Goal: Information Seeking & Learning: Learn about a topic

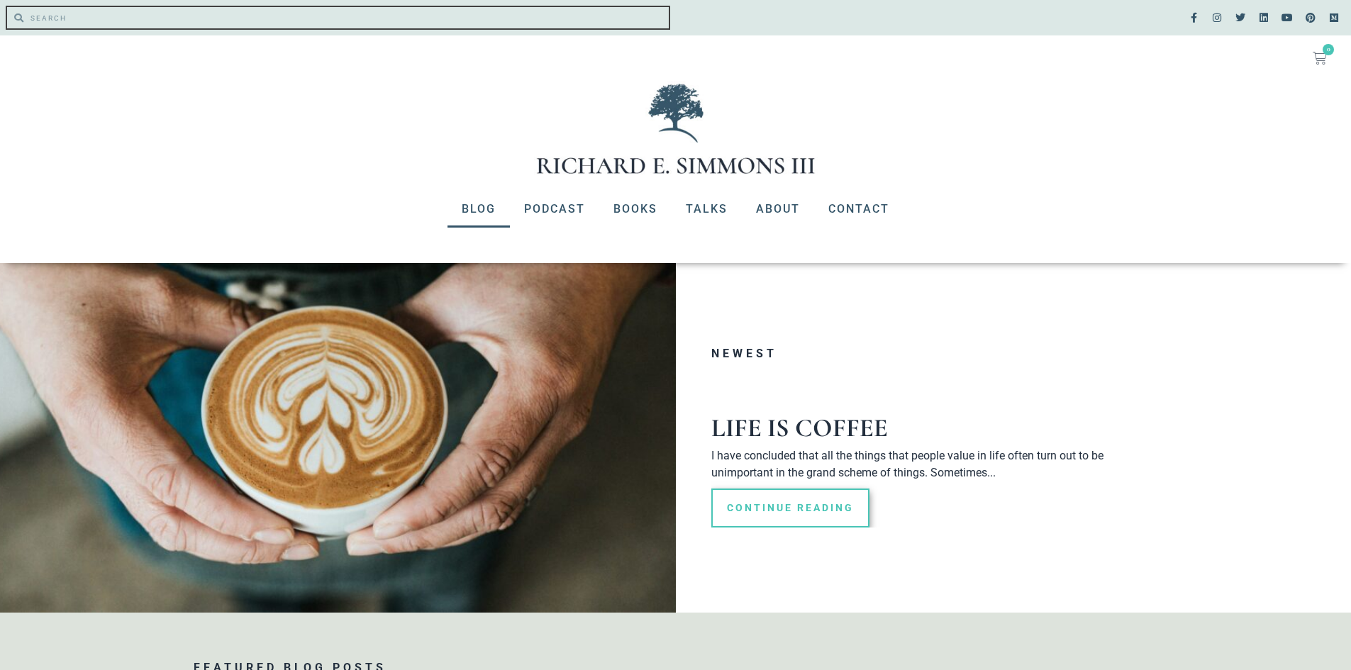
click at [101, 21] on input "Search" at bounding box center [346, 17] width 646 height 21
type input "humble"
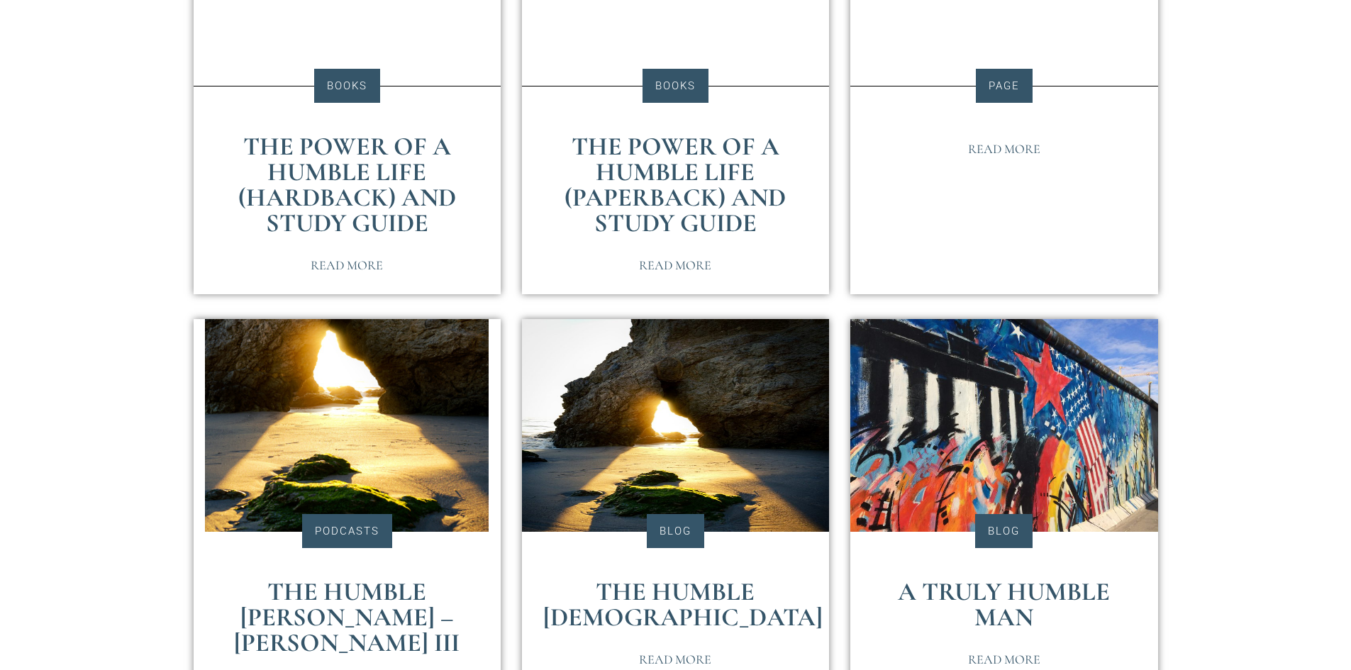
scroll to position [993, 0]
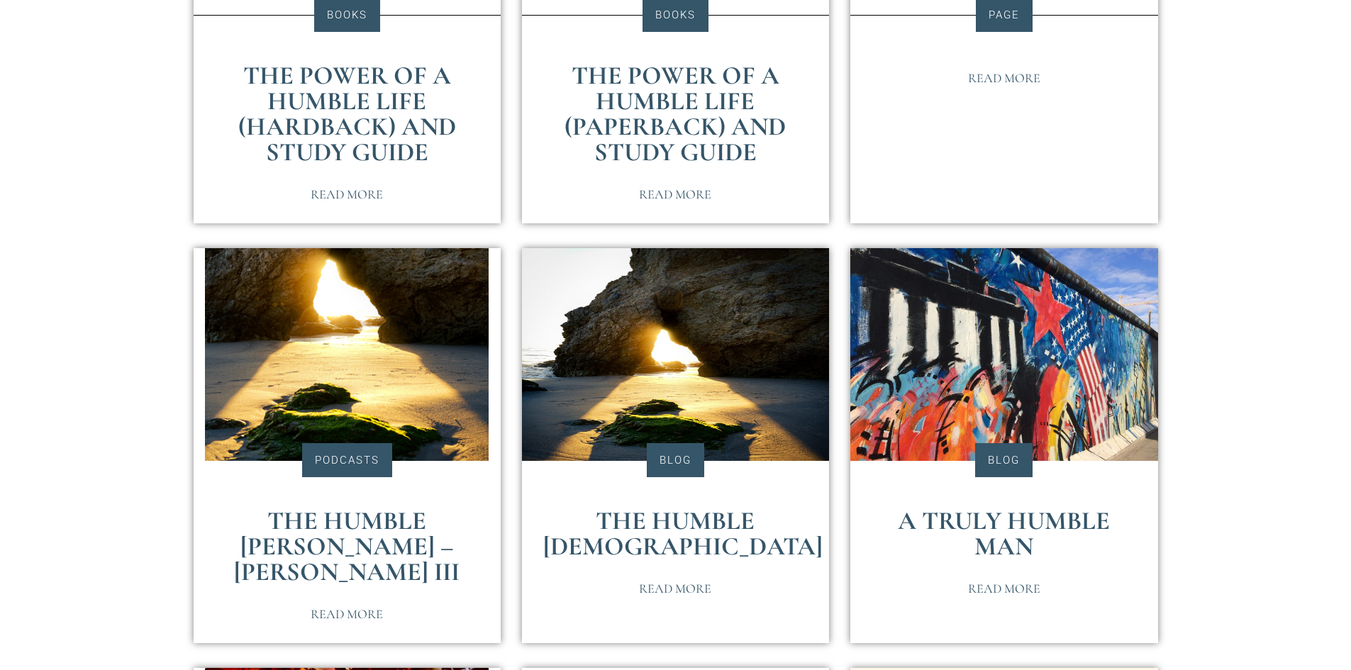
click at [685, 515] on link "The Humble Christ" at bounding box center [683, 534] width 280 height 56
click at [709, 514] on link "The Humble Christ" at bounding box center [683, 534] width 280 height 56
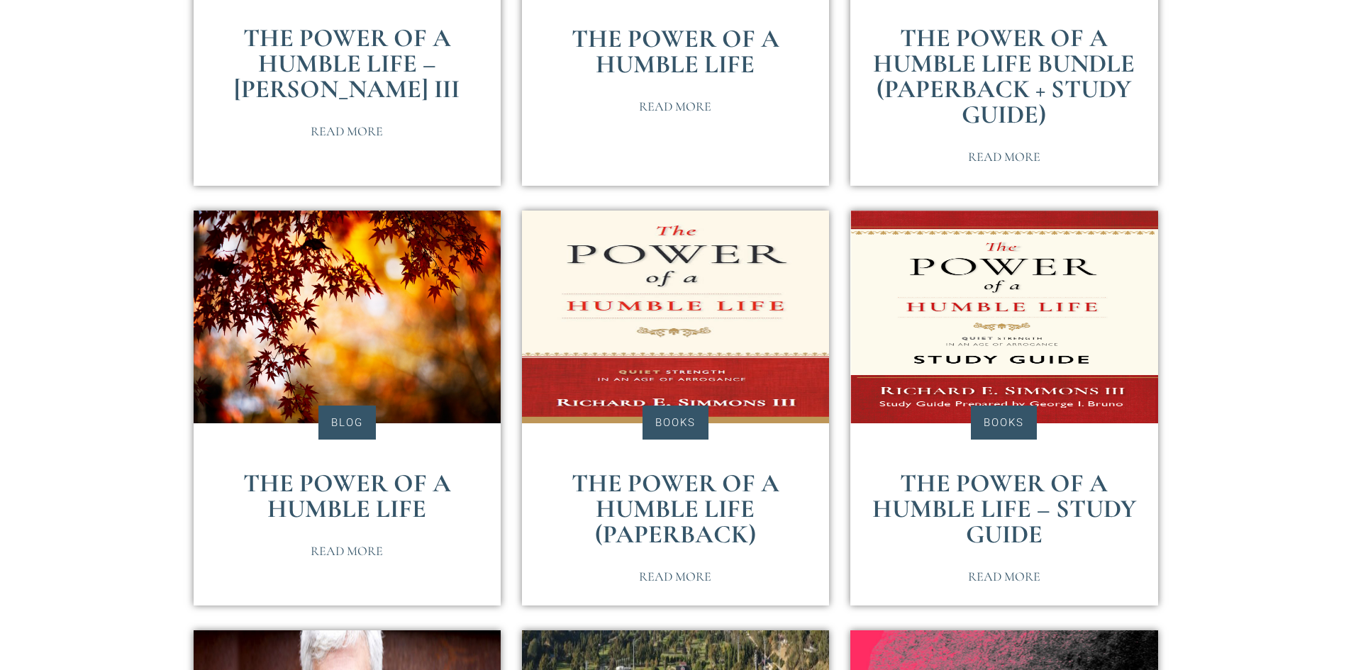
scroll to position [1915, 0]
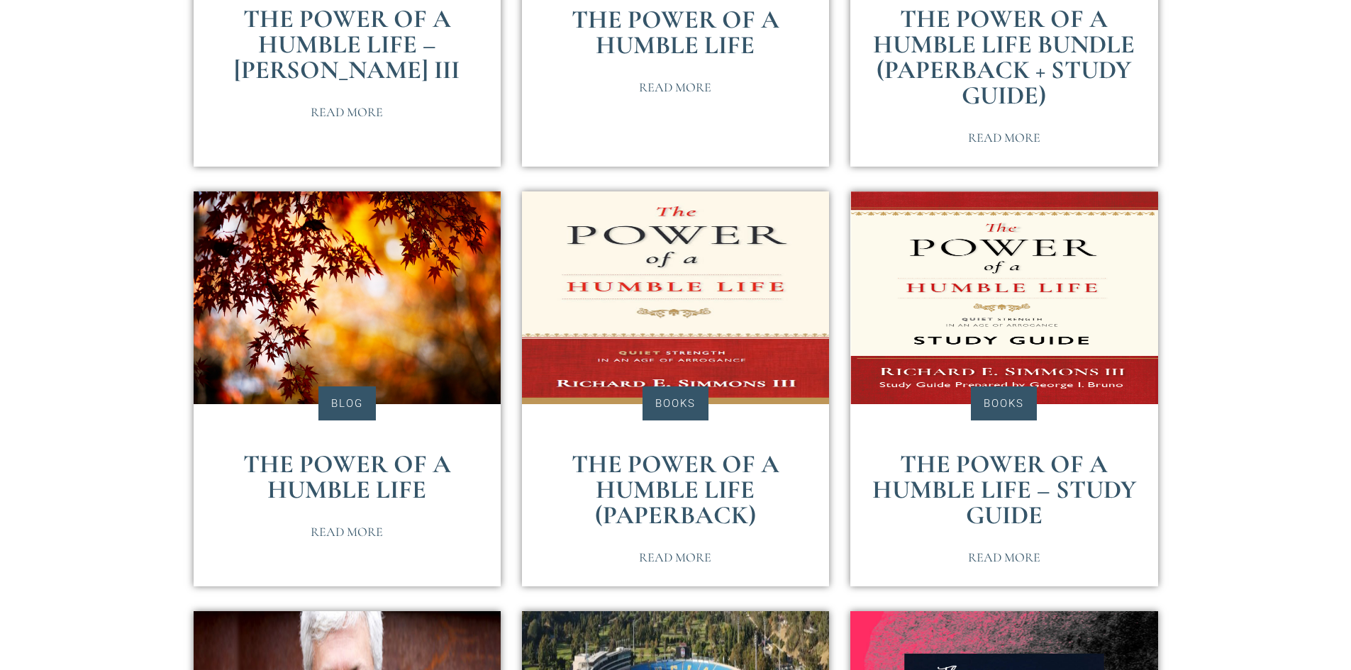
click at [353, 466] on link "The Power of a Humble Life" at bounding box center [347, 477] width 208 height 56
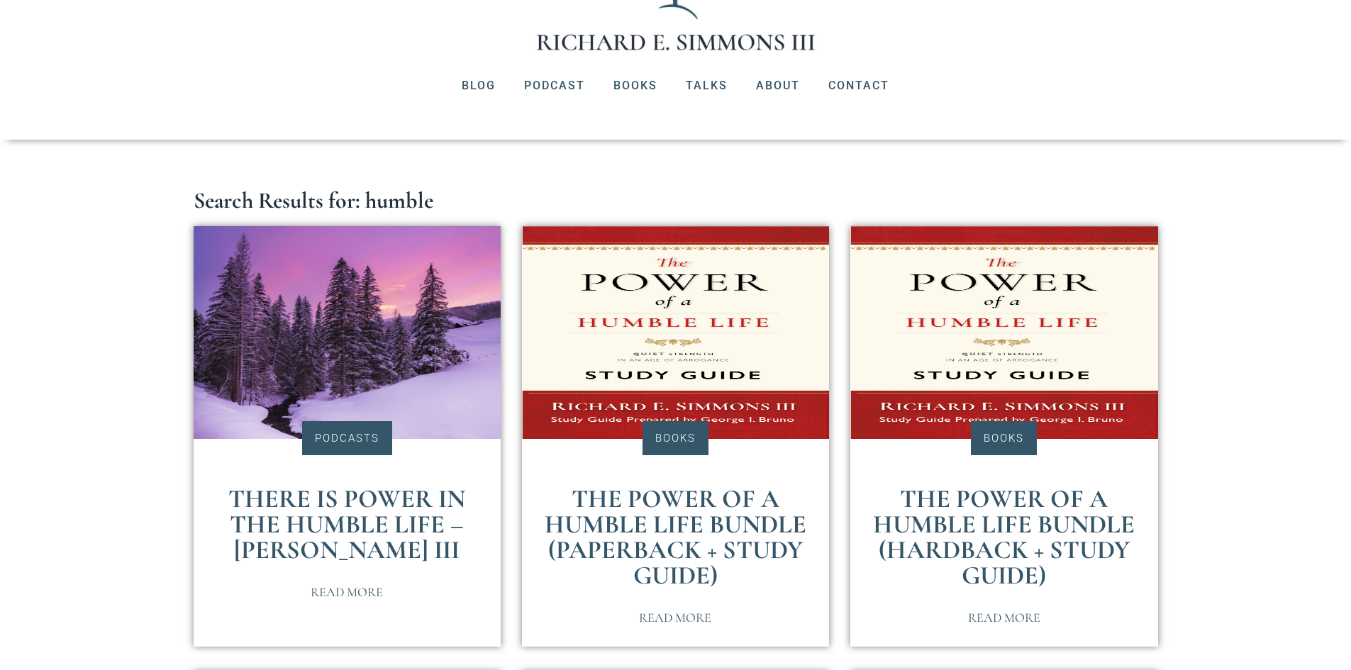
scroll to position [0, 0]
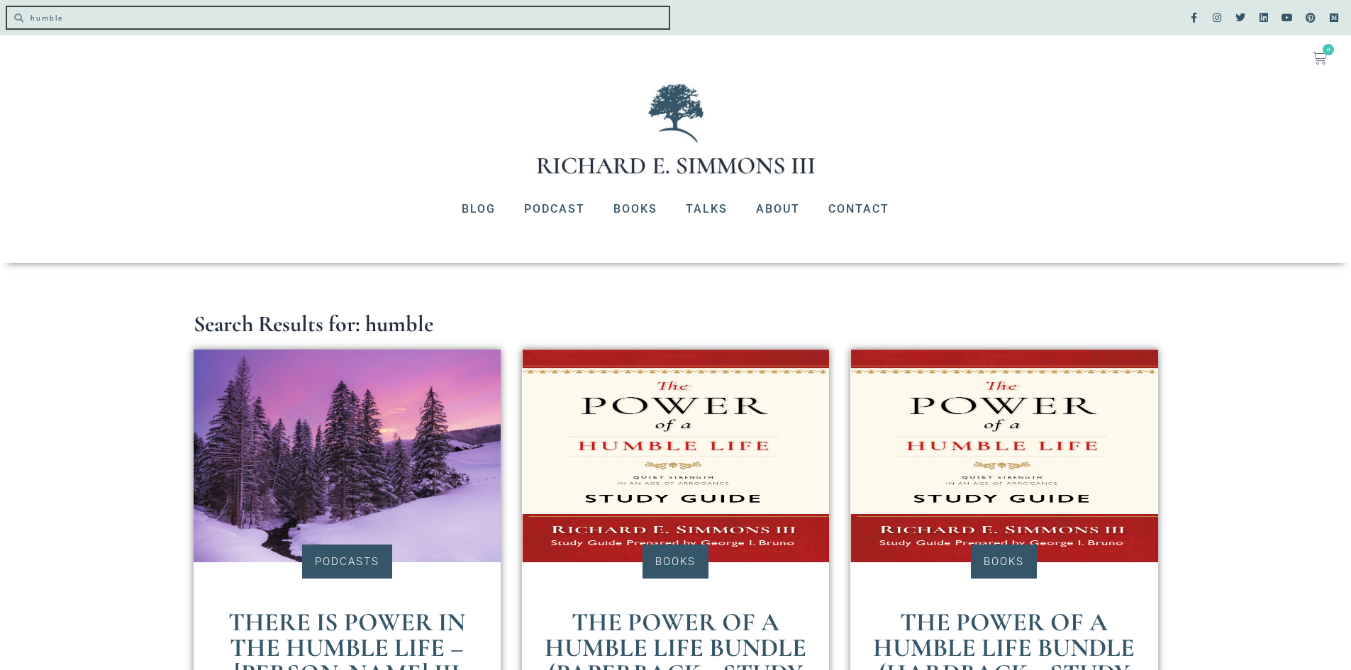
click at [228, 23] on input "humble" at bounding box center [346, 17] width 646 height 21
type input "humility"
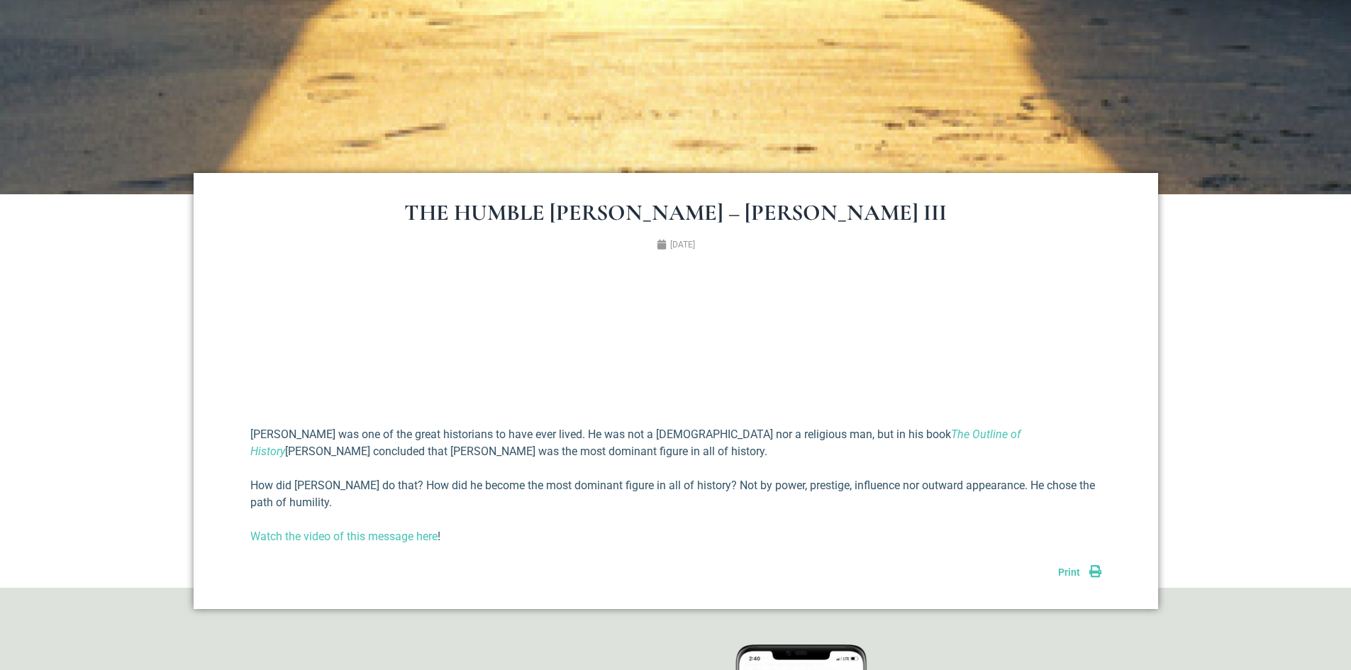
scroll to position [426, 0]
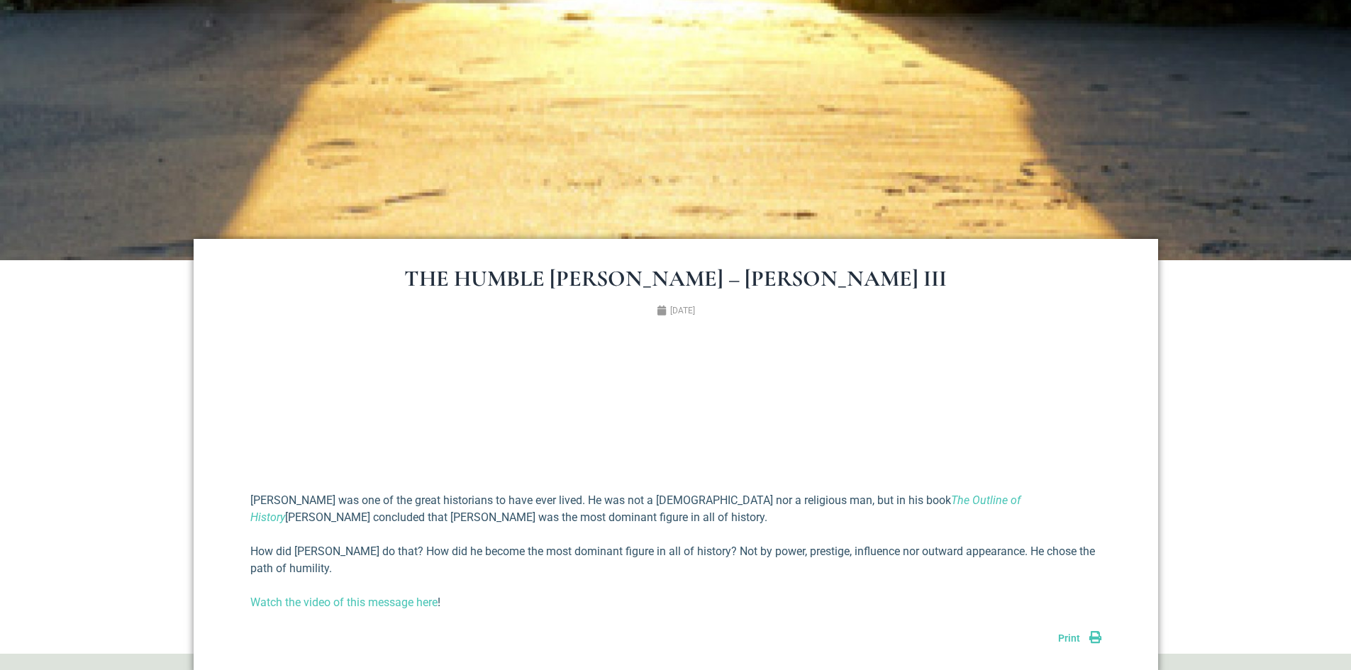
scroll to position [426, 0]
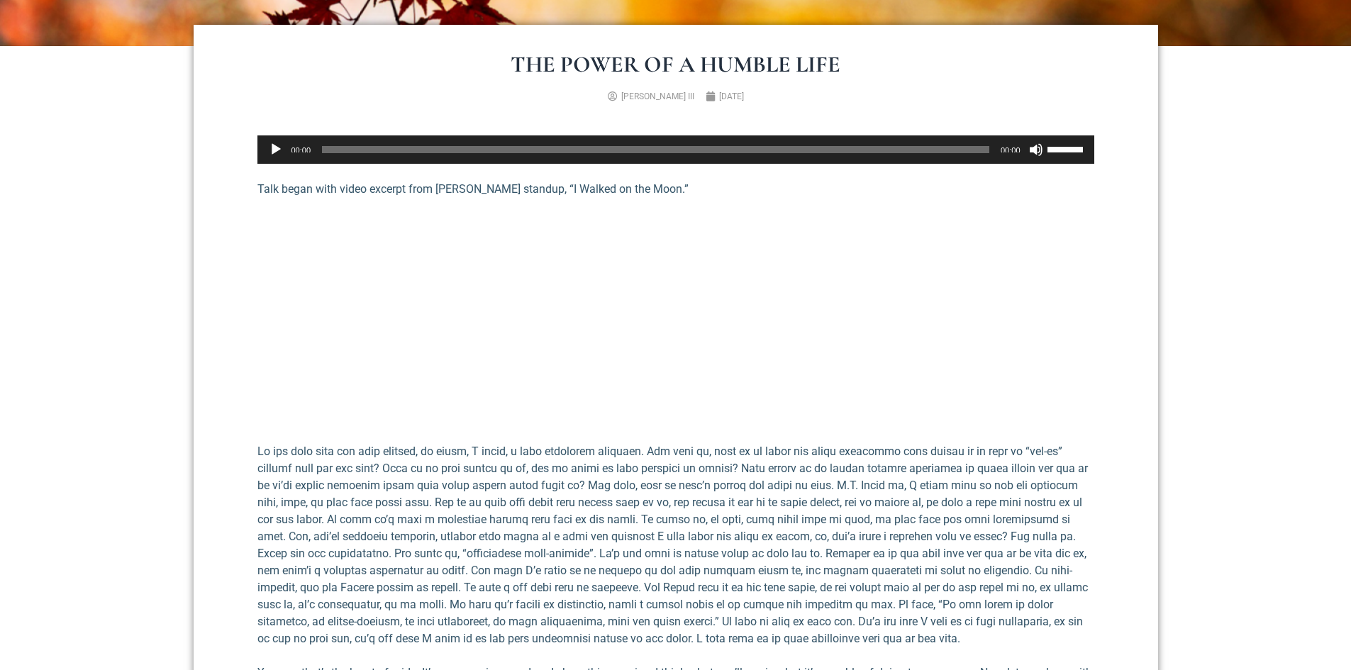
scroll to position [568, 0]
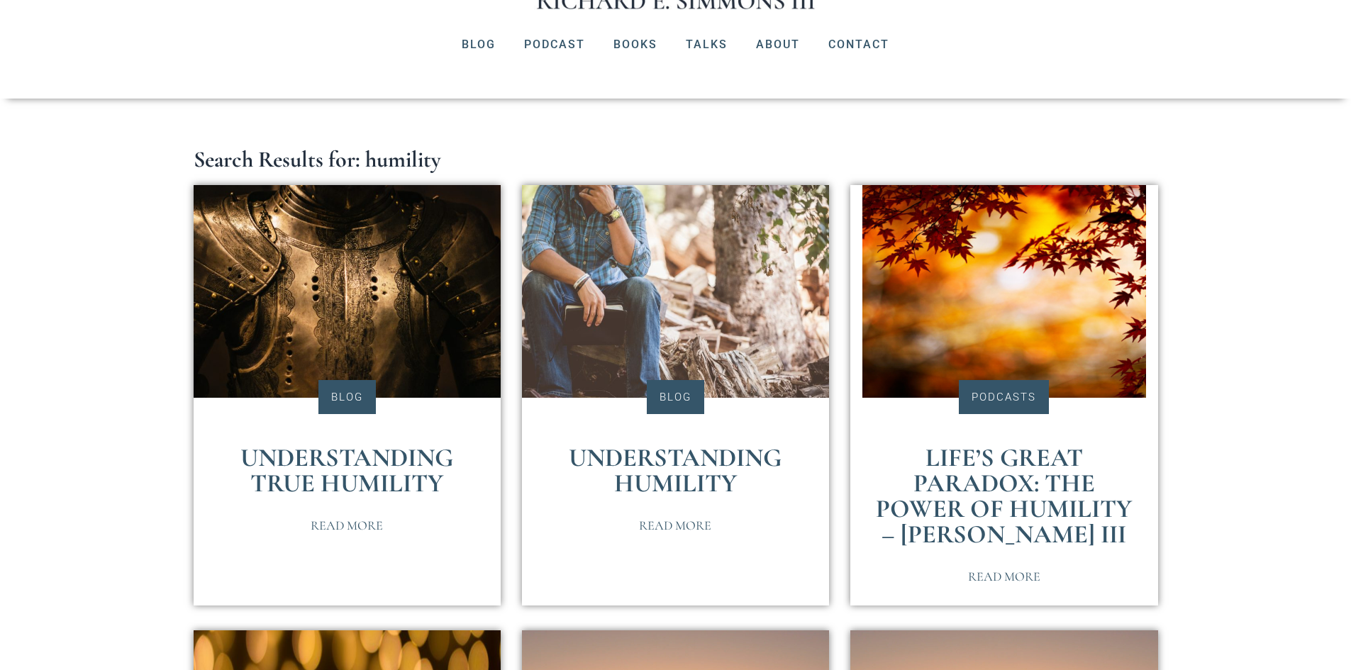
scroll to position [213, 0]
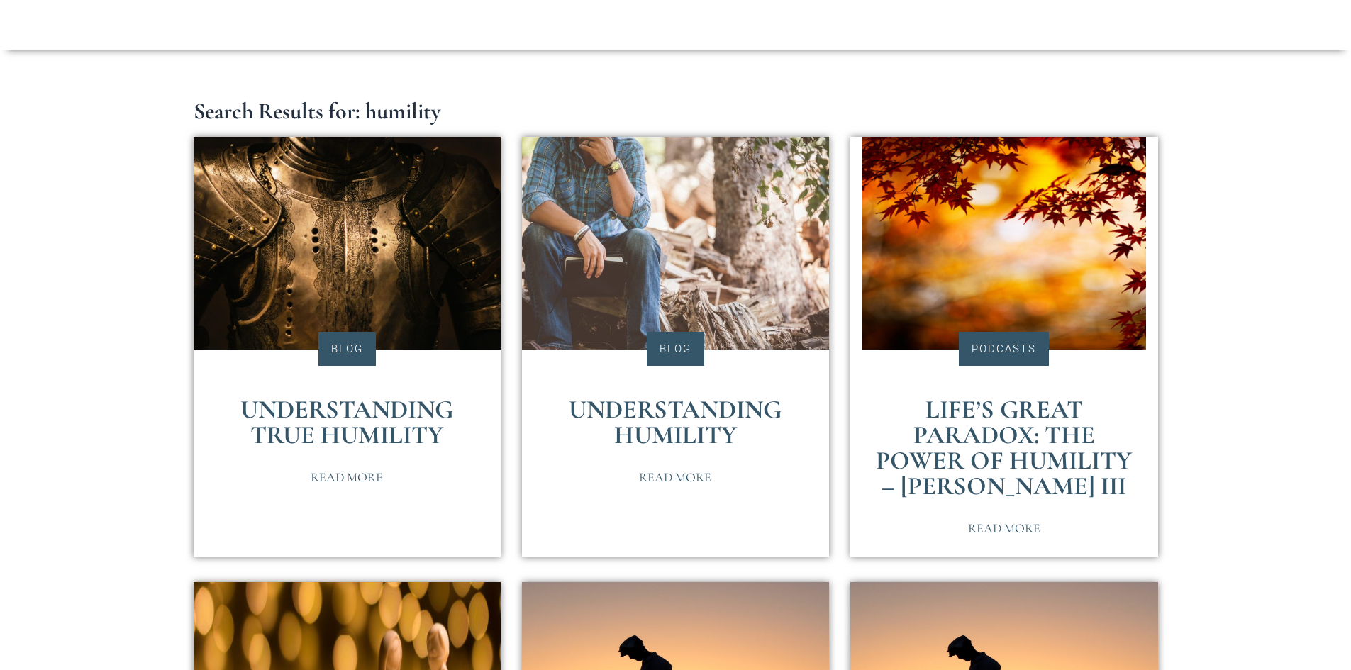
click at [343, 474] on span "Read More" at bounding box center [347, 477] width 72 height 13
click at [672, 422] on link "Understanding Humility" at bounding box center [675, 422] width 213 height 56
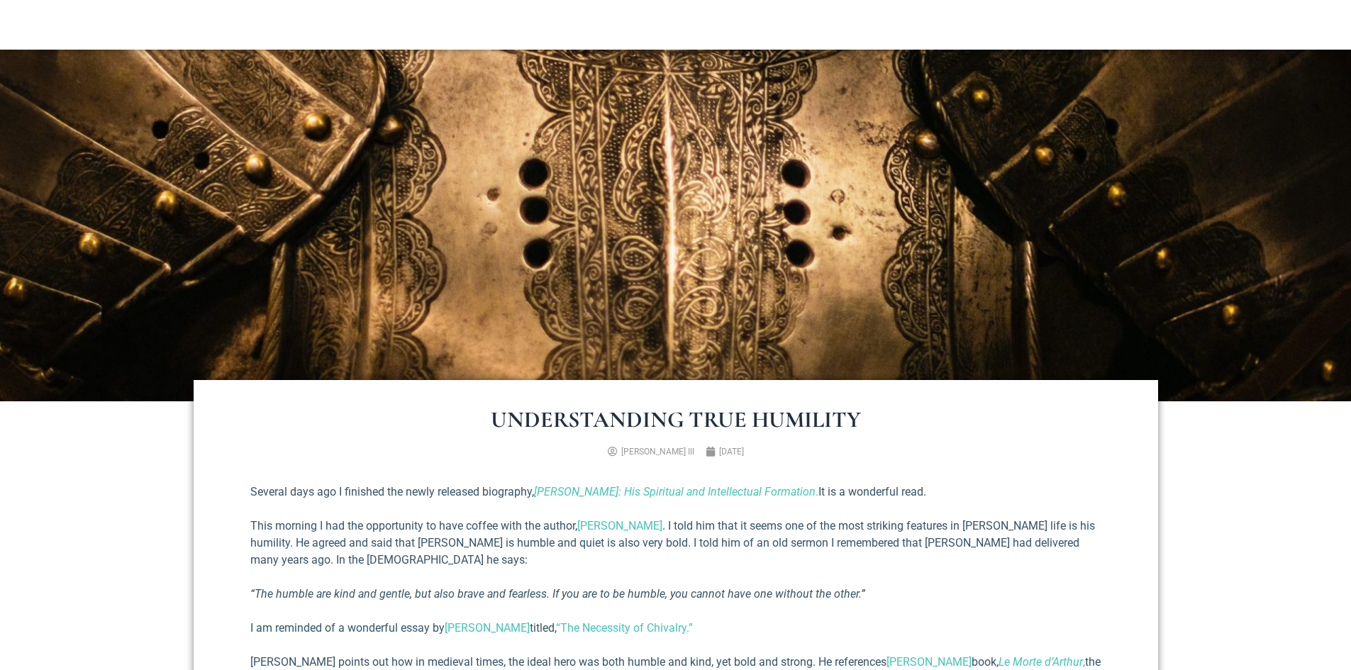
scroll to position [213, 0]
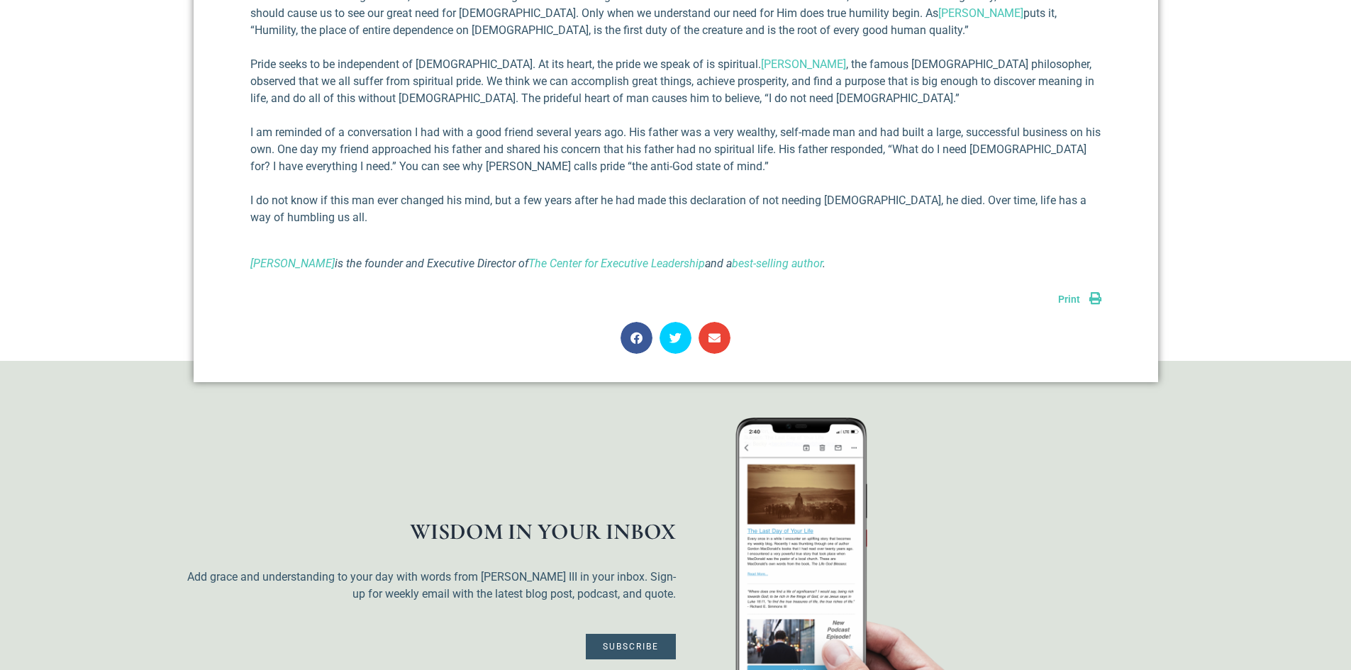
scroll to position [1277, 0]
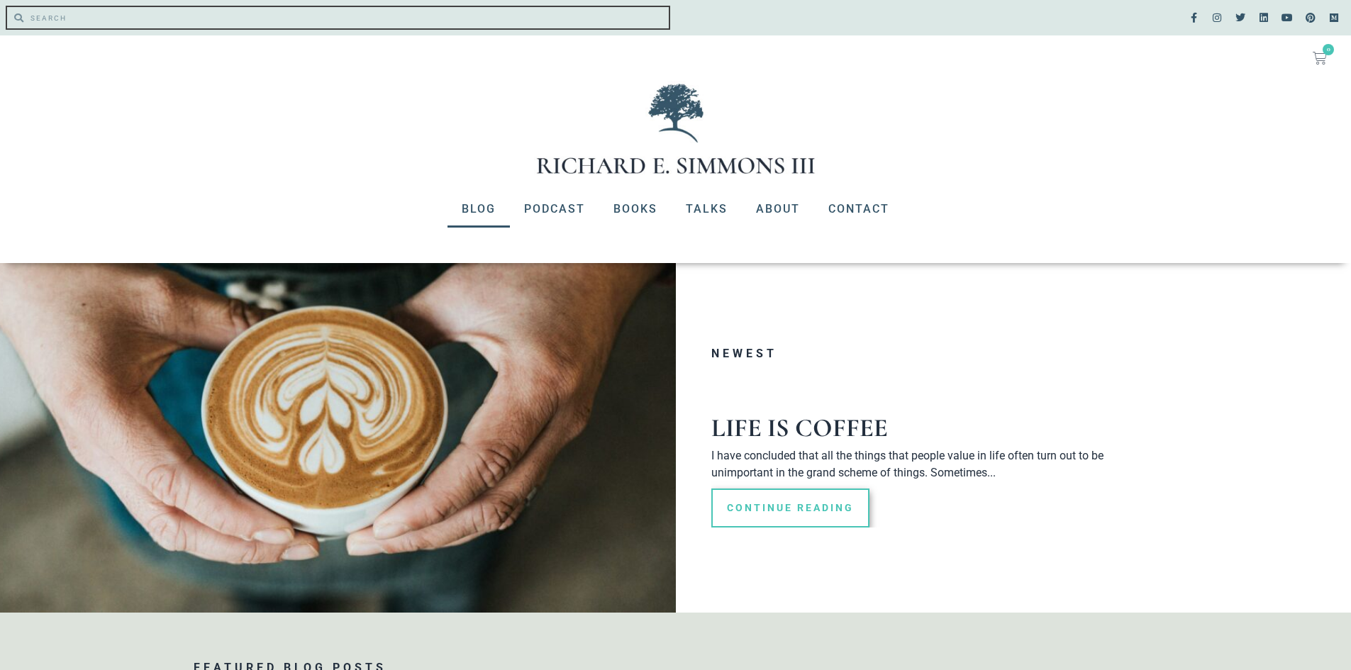
click at [208, 17] on input "Search" at bounding box center [346, 17] width 646 height 21
type input "humility"
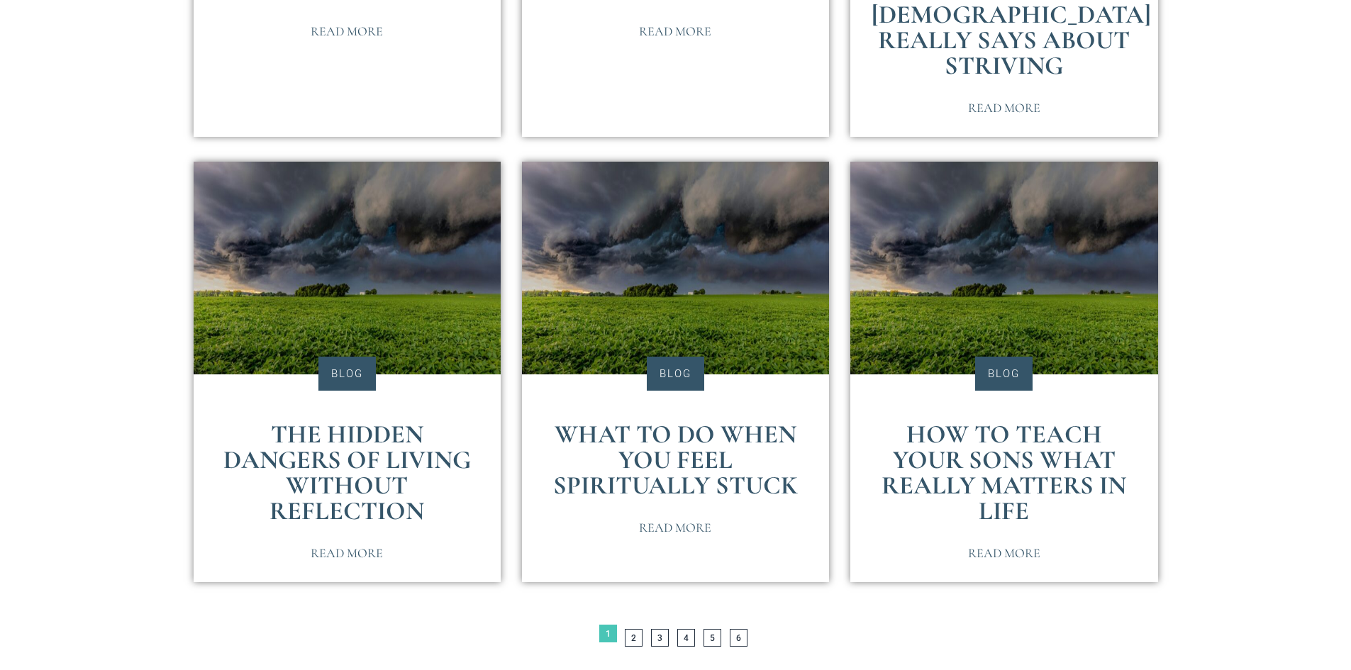
scroll to position [2767, 0]
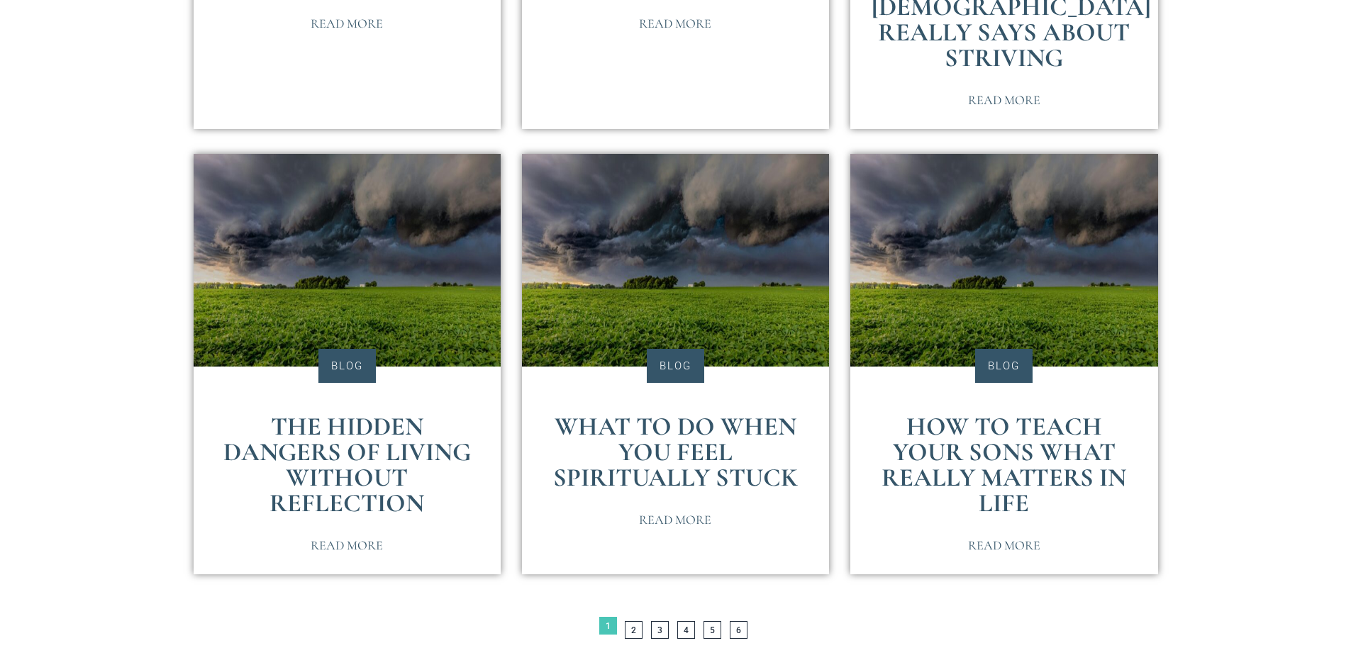
click at [333, 497] on link "The Hidden Dangers of Living Without Reflection" at bounding box center [347, 464] width 248 height 107
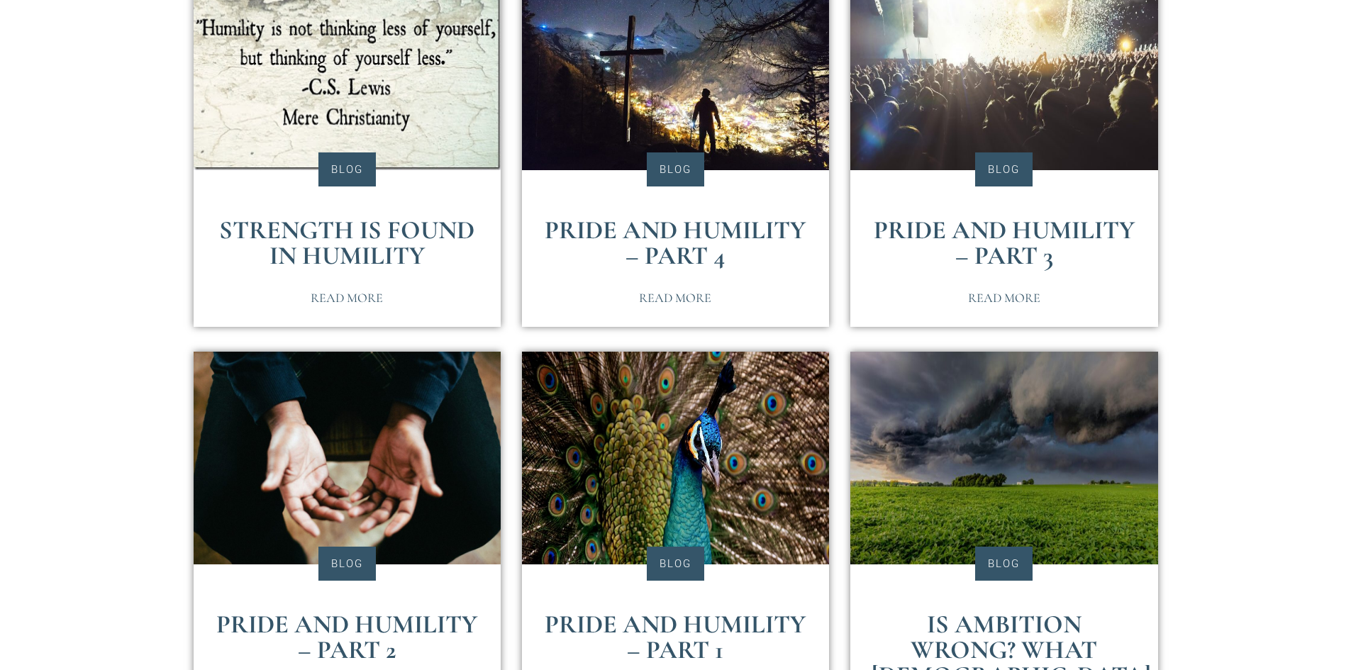
scroll to position [2057, 0]
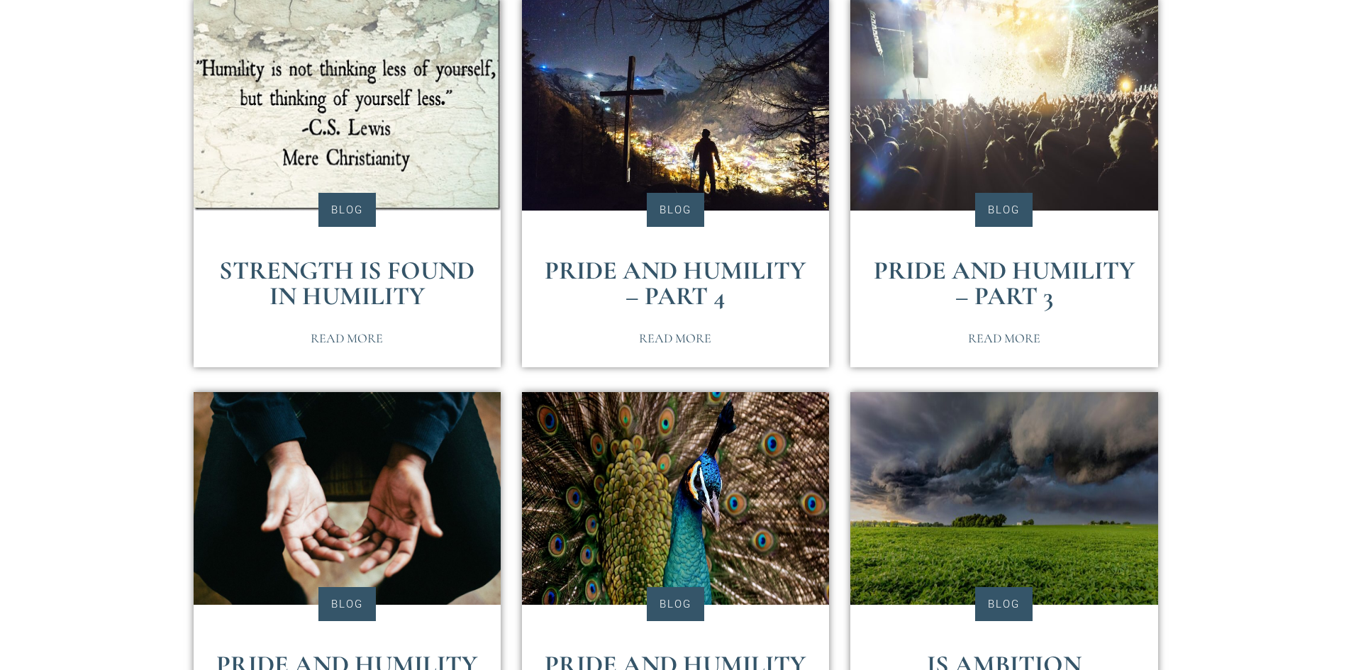
click at [354, 311] on link "Strength is Found in Humility" at bounding box center [346, 283] width 255 height 56
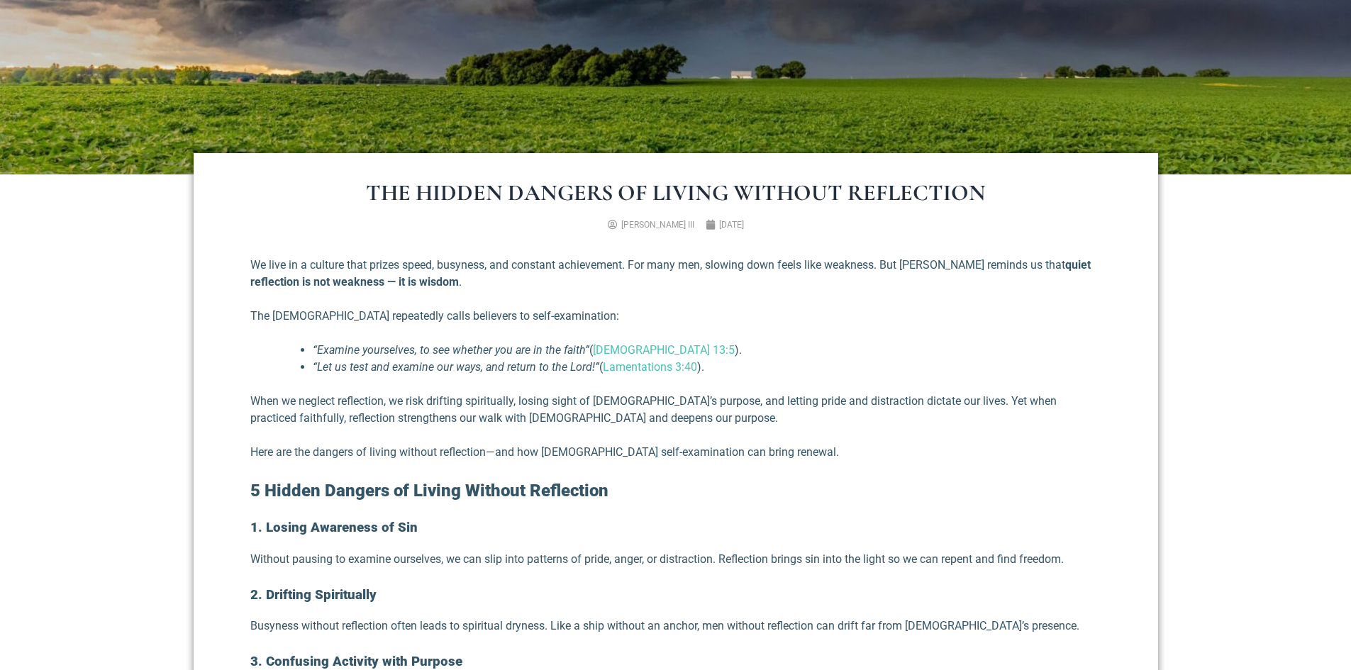
scroll to position [497, 0]
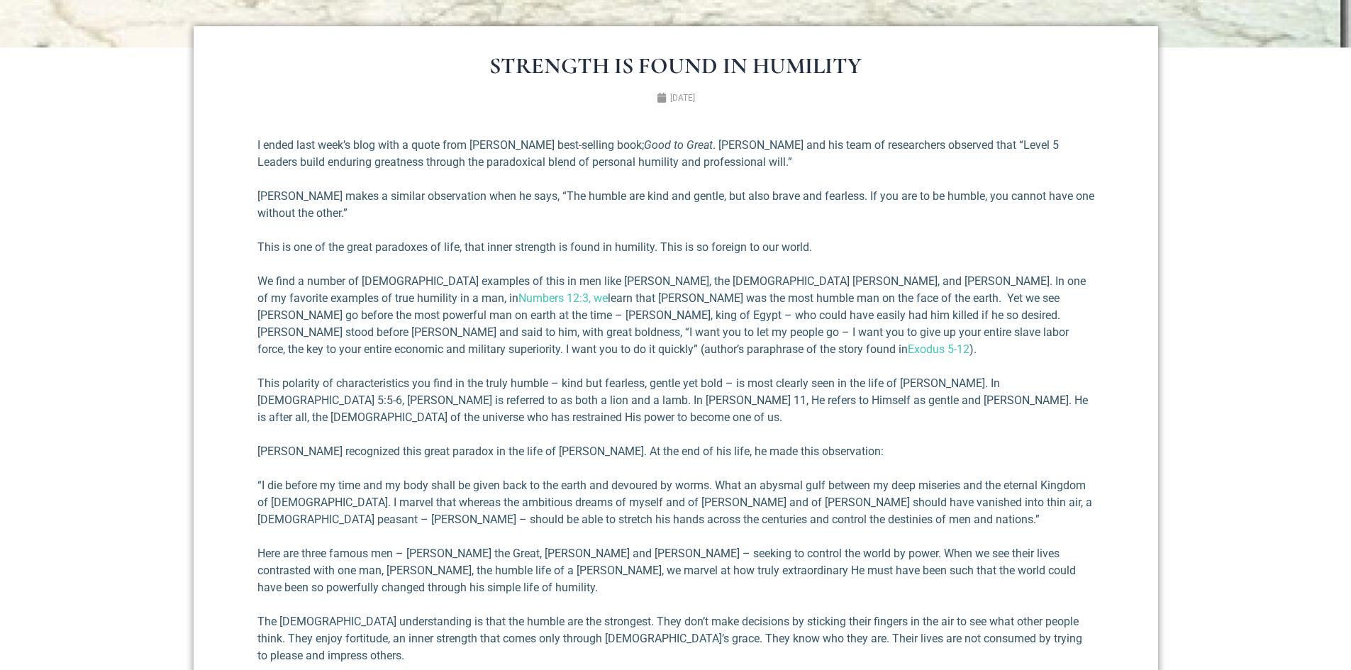
scroll to position [638, 0]
